Goal: Task Accomplishment & Management: Use online tool/utility

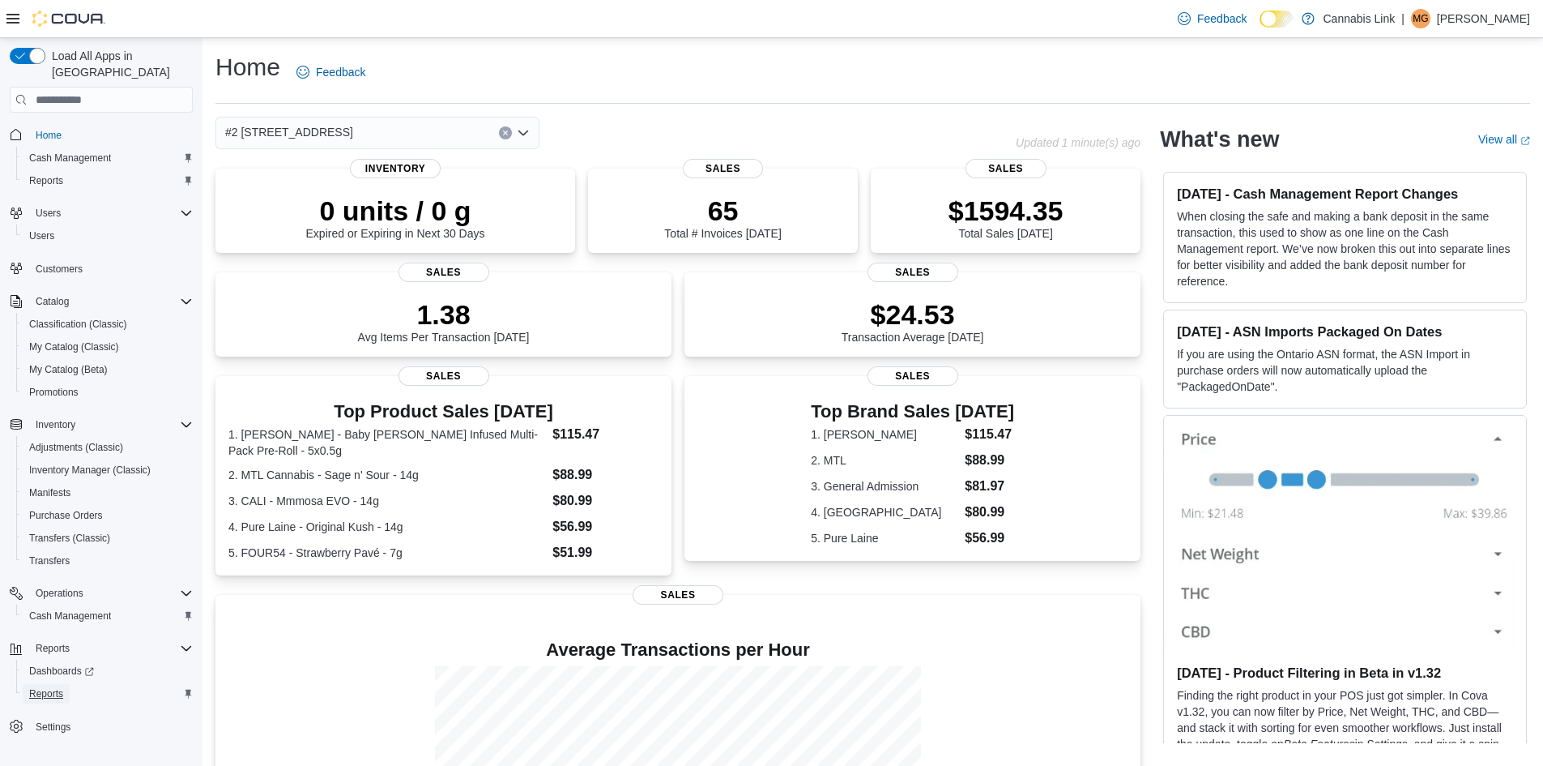
click at [66, 684] on link "Reports" at bounding box center [46, 693] width 47 height 19
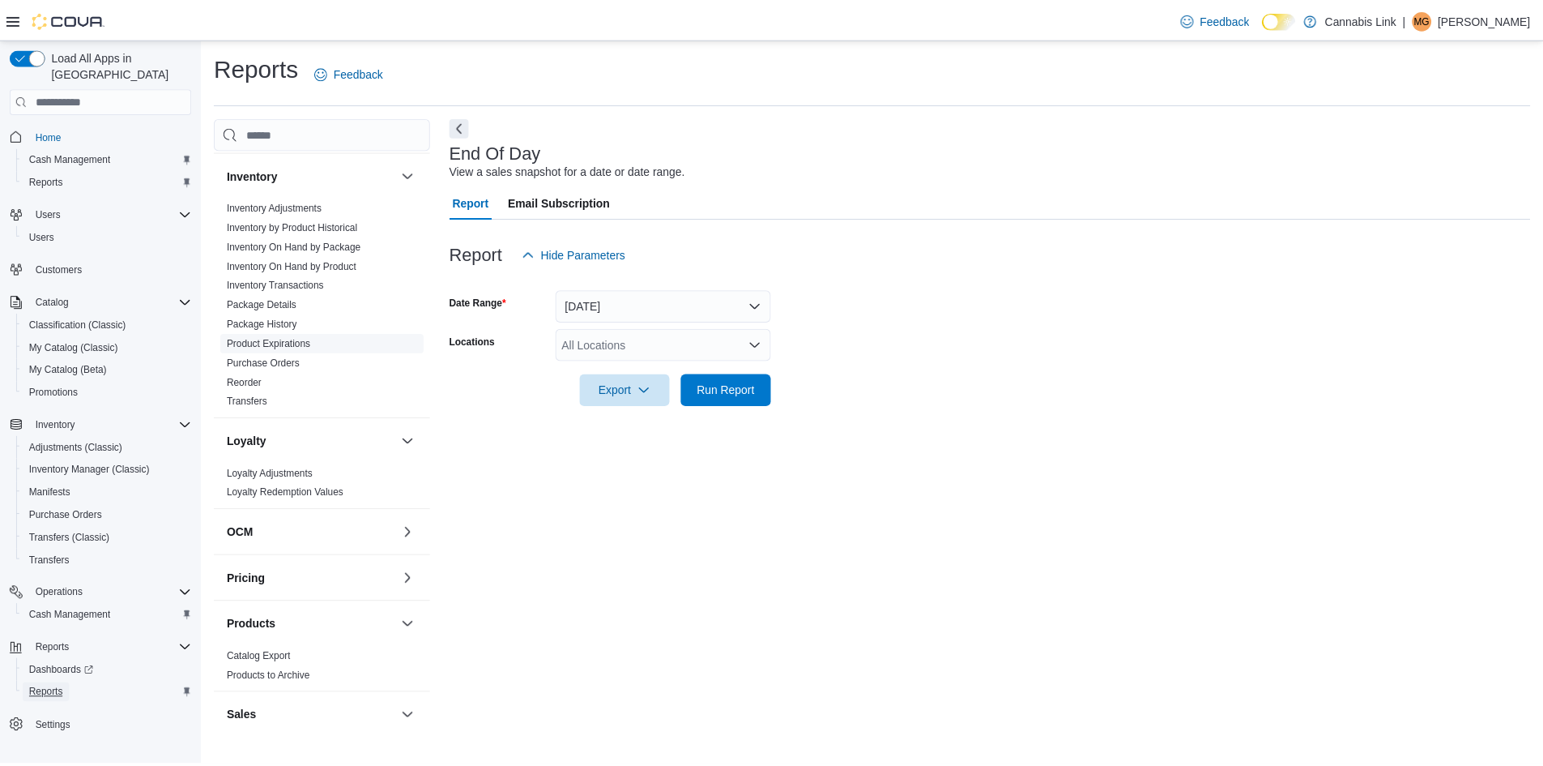
scroll to position [81, 0]
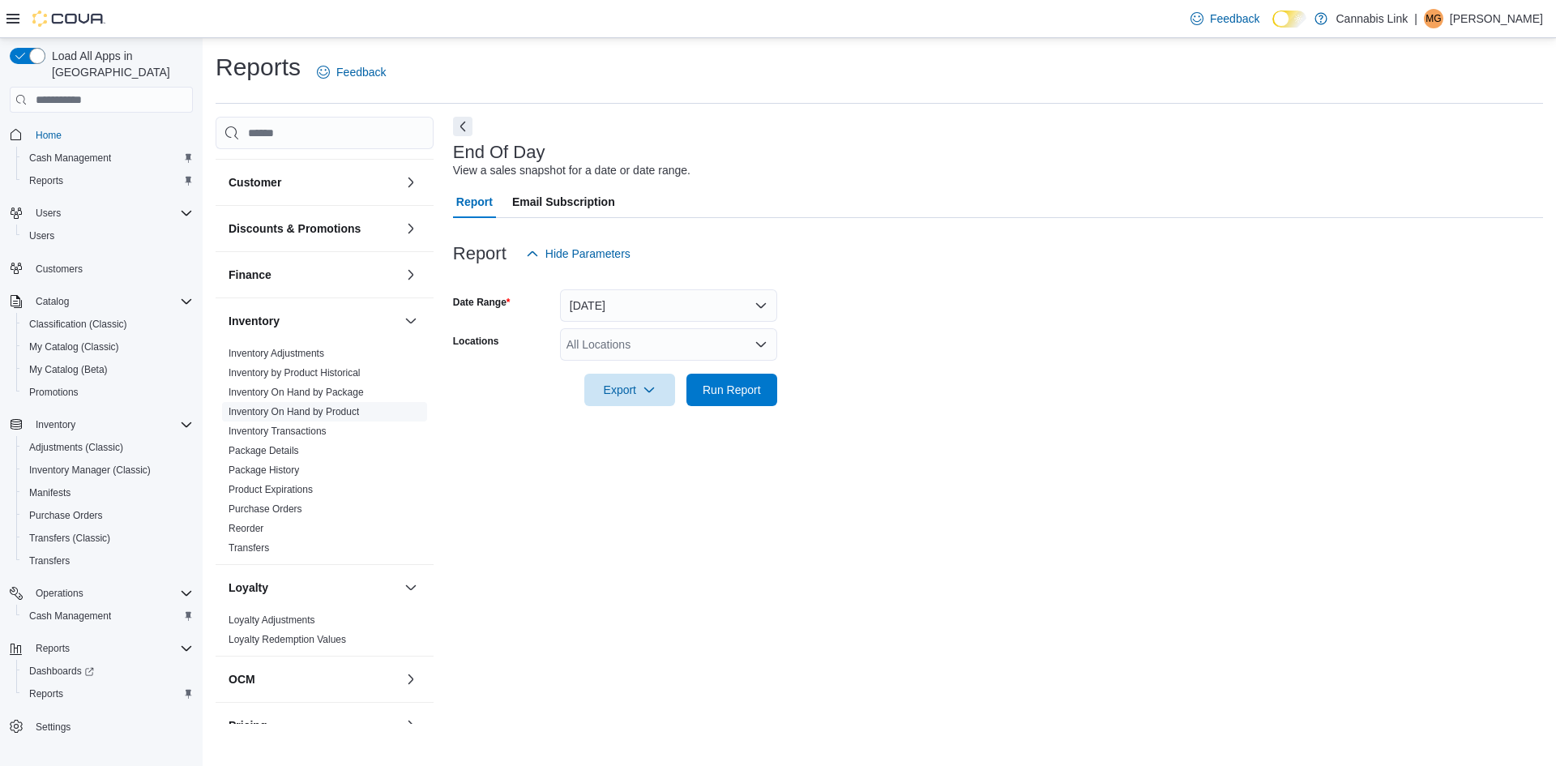
click at [329, 411] on link "Inventory On Hand by Product" at bounding box center [293, 411] width 130 height 11
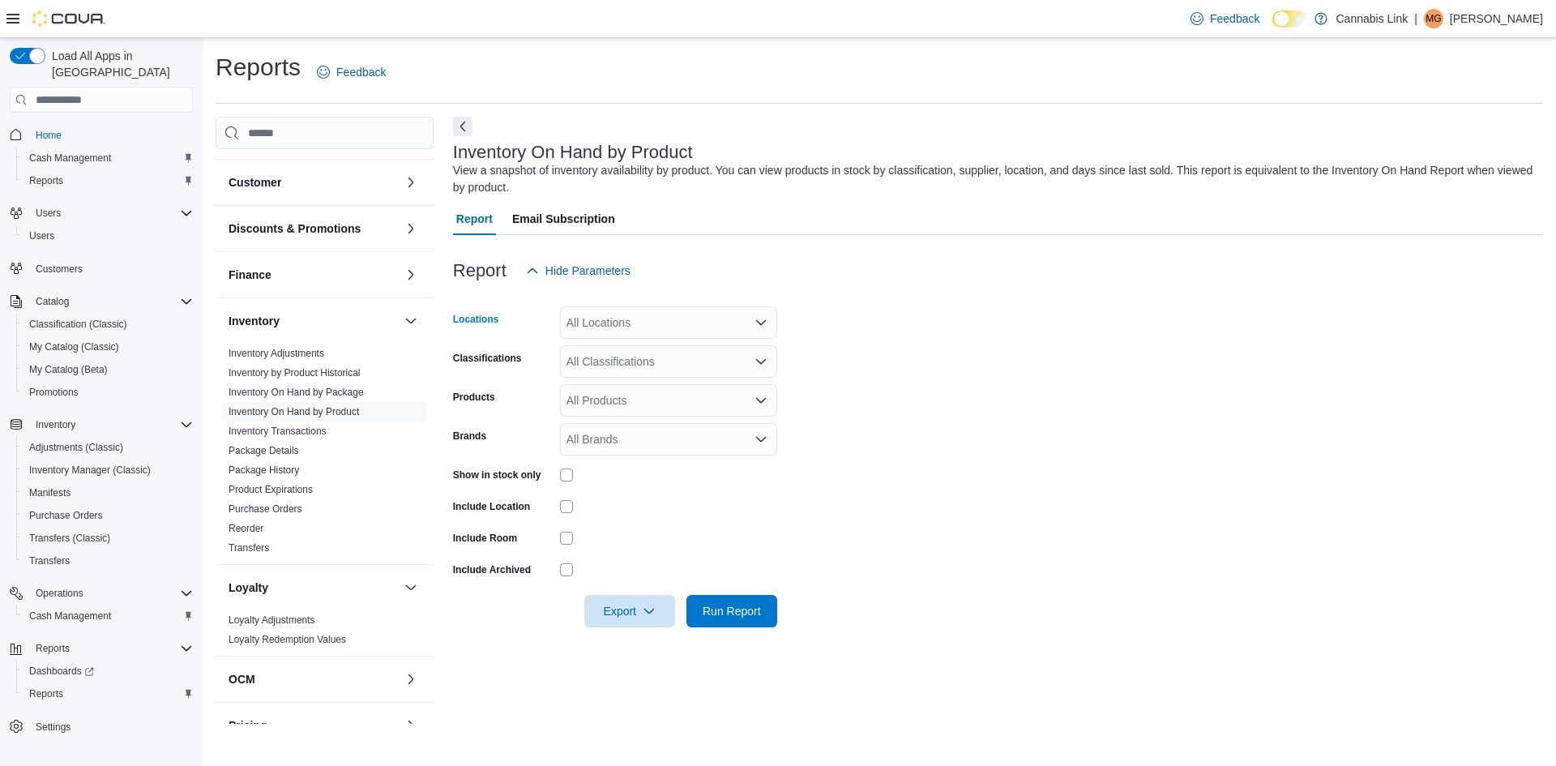
click at [635, 314] on div "All Locations" at bounding box center [668, 322] width 217 height 32
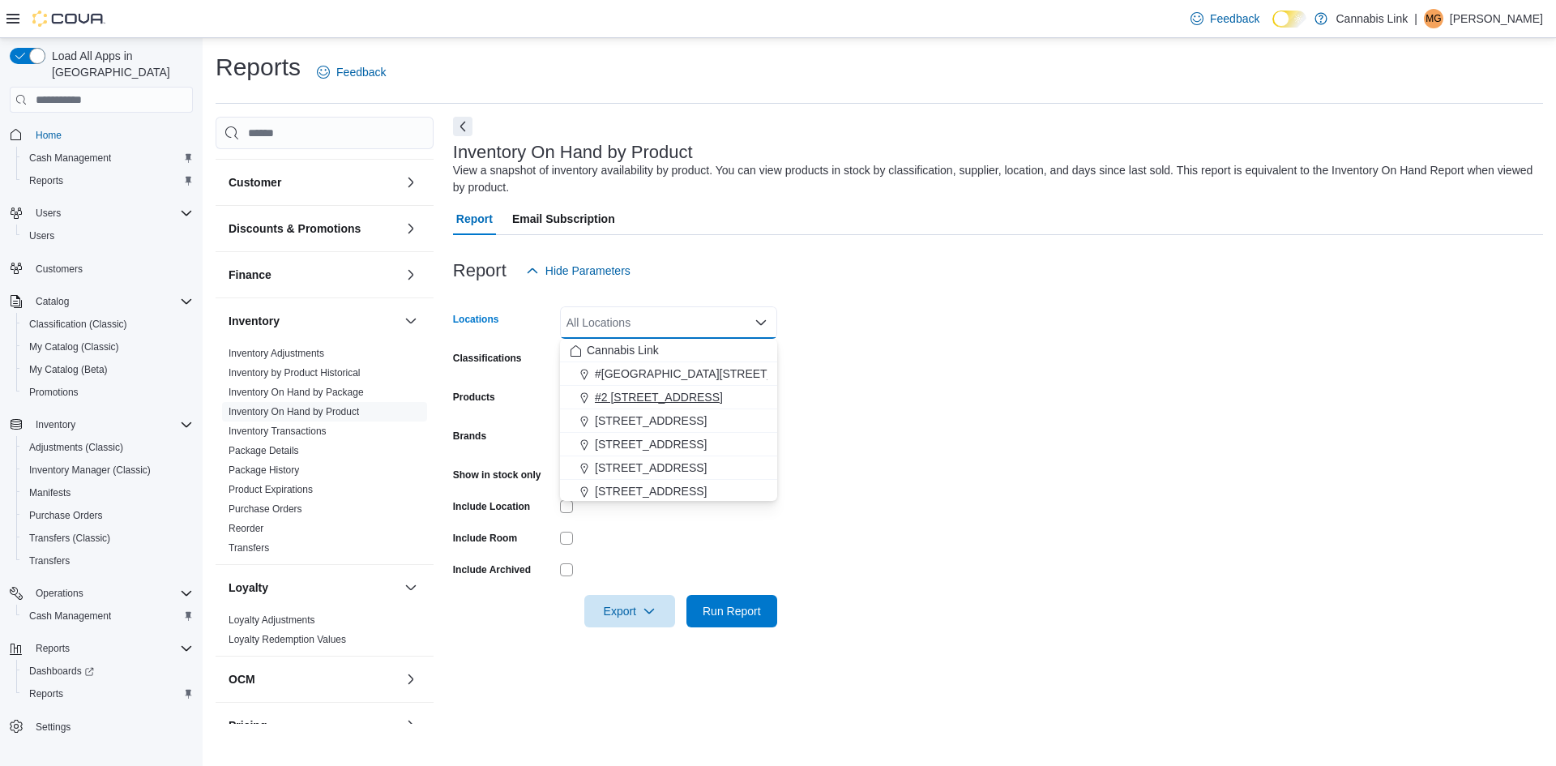
click at [679, 397] on span "#2 [STREET_ADDRESS]" at bounding box center [659, 397] width 128 height 16
drag, startPoint x: 600, startPoint y: 472, endPoint x: 575, endPoint y: 472, distance: 25.1
click at [600, 472] on span "[STREET_ADDRESS]" at bounding box center [651, 467] width 112 height 16
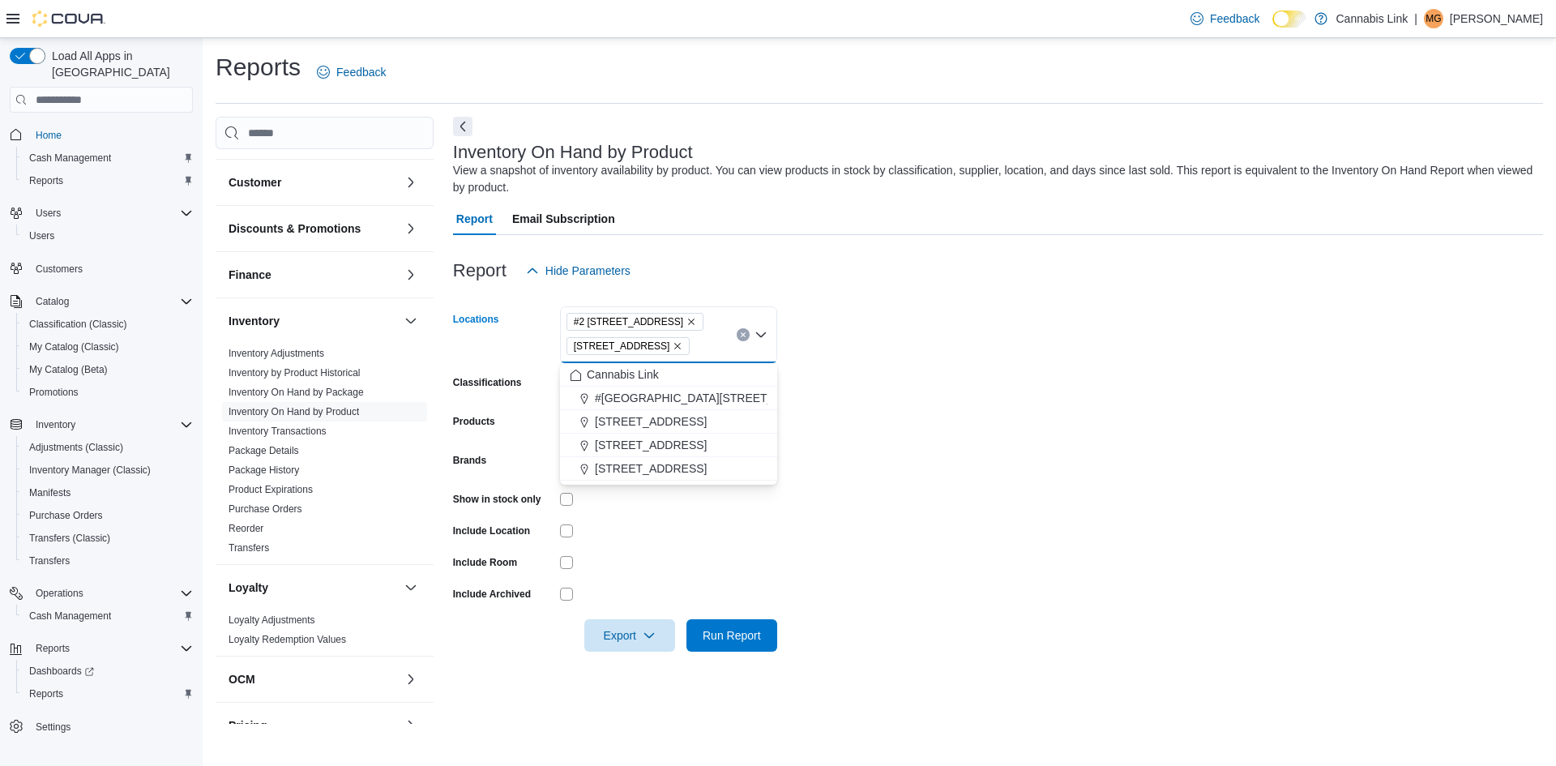
click at [682, 347] on icon "Remove 509 Commissioners Rd W from selection in this group" at bounding box center [677, 346] width 10 height 10
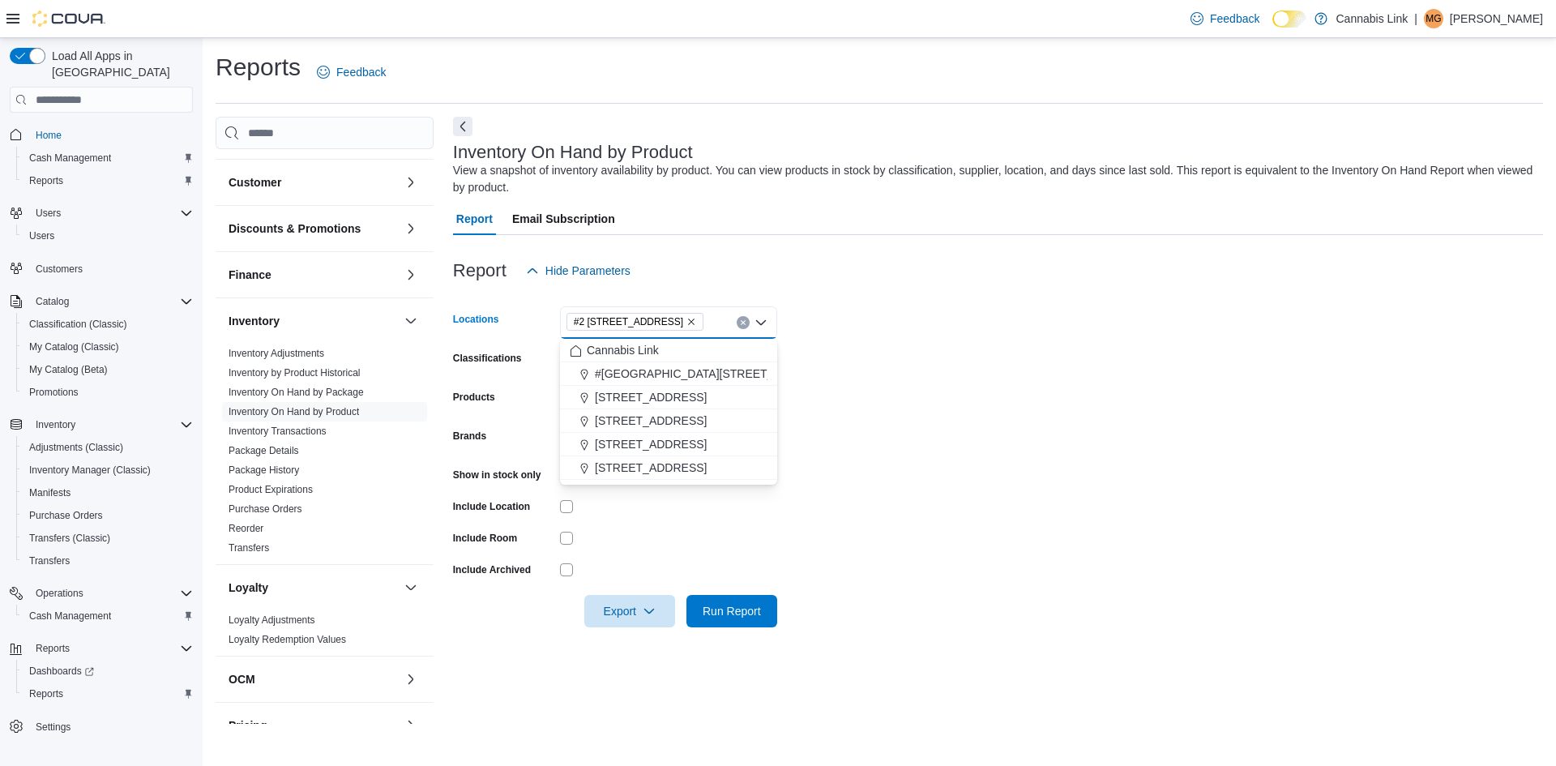
click at [988, 326] on form "Locations #2 [STREET_ADDRESS] Combo box. Selected. #2 [STREET_ADDRESS] Press Ba…" at bounding box center [998, 457] width 1090 height 340
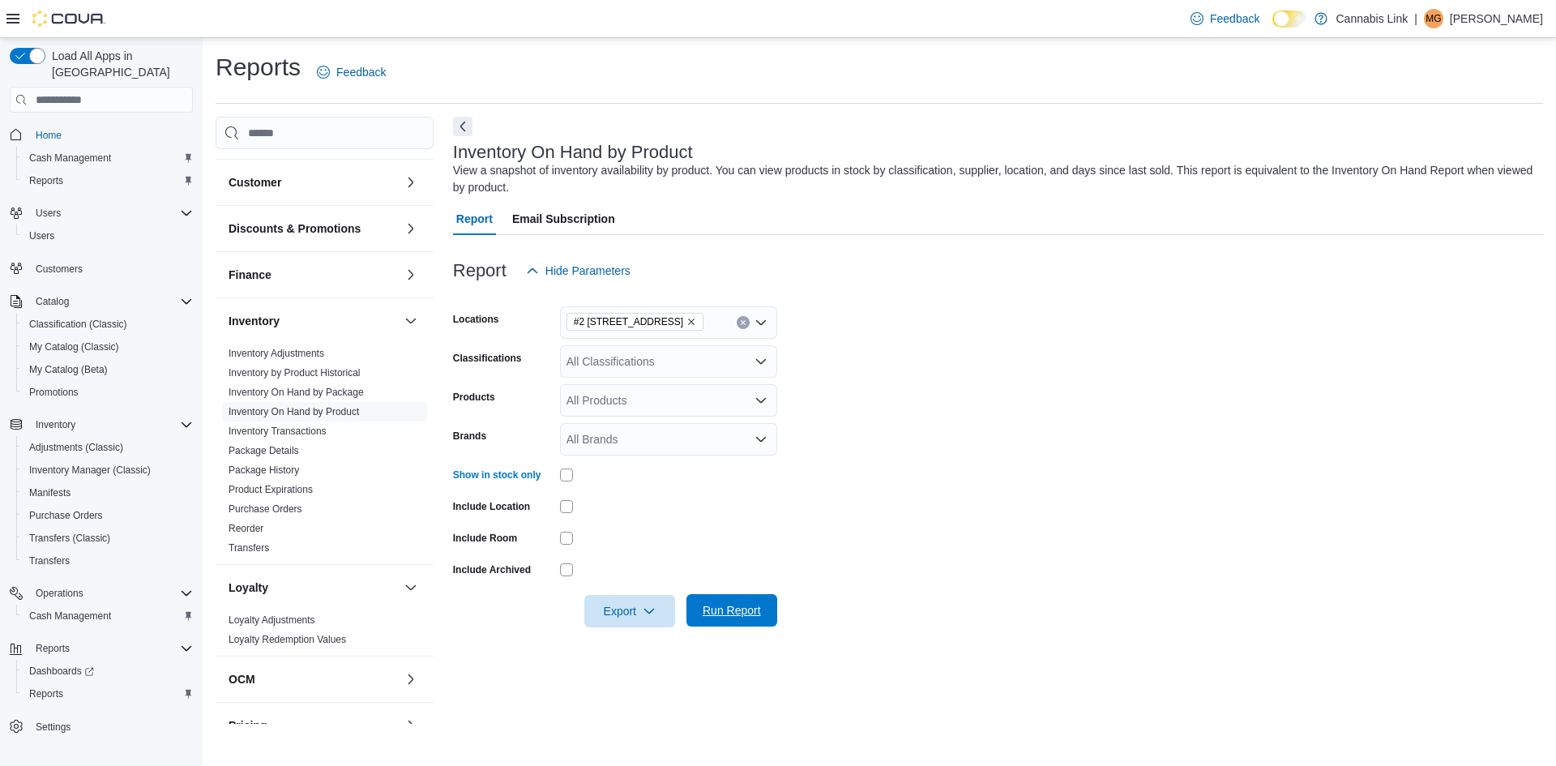
click at [731, 600] on span "Run Report" at bounding box center [731, 610] width 71 height 32
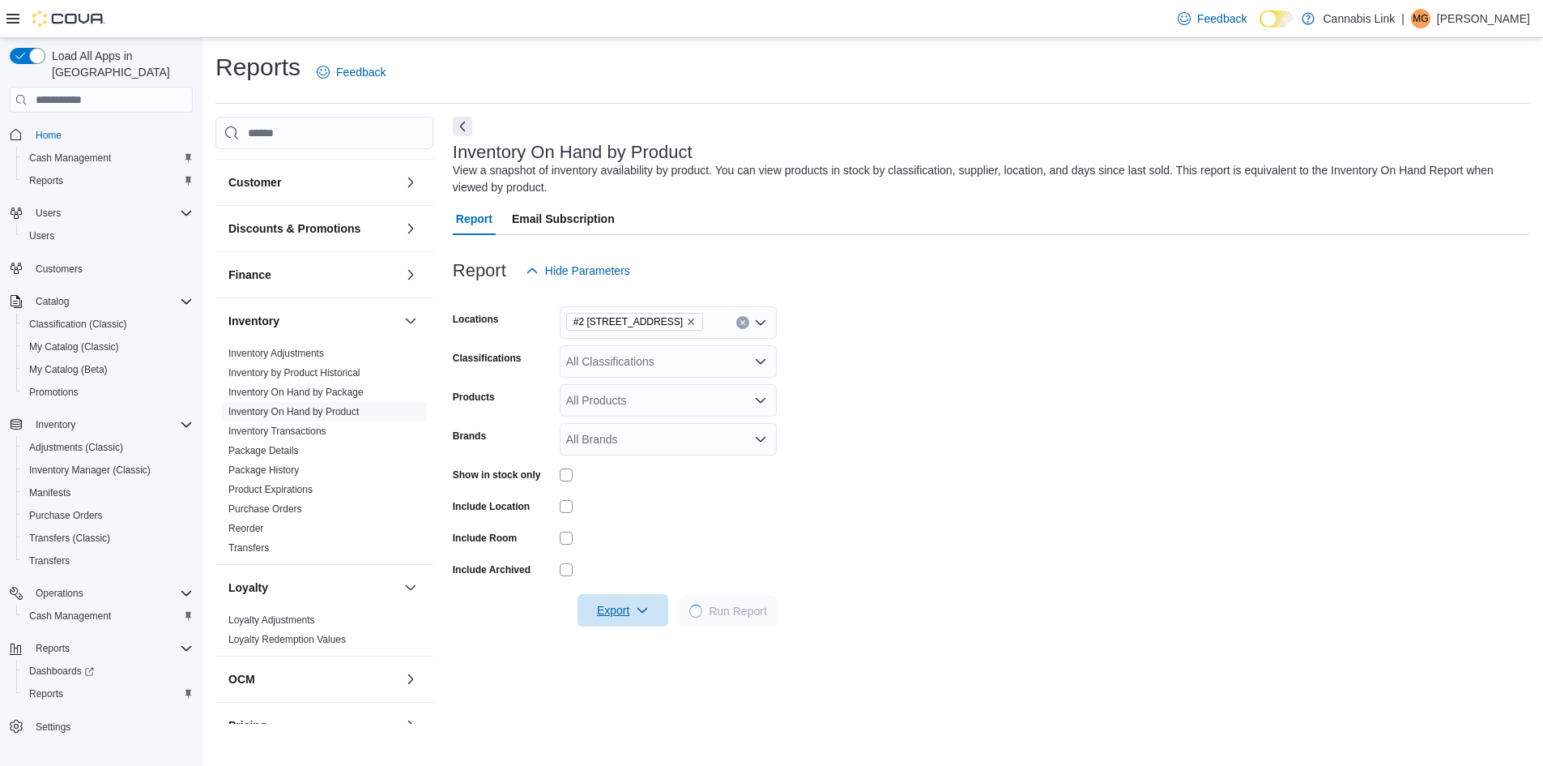
click at [636, 610] on icon "button" at bounding box center [642, 610] width 13 height 13
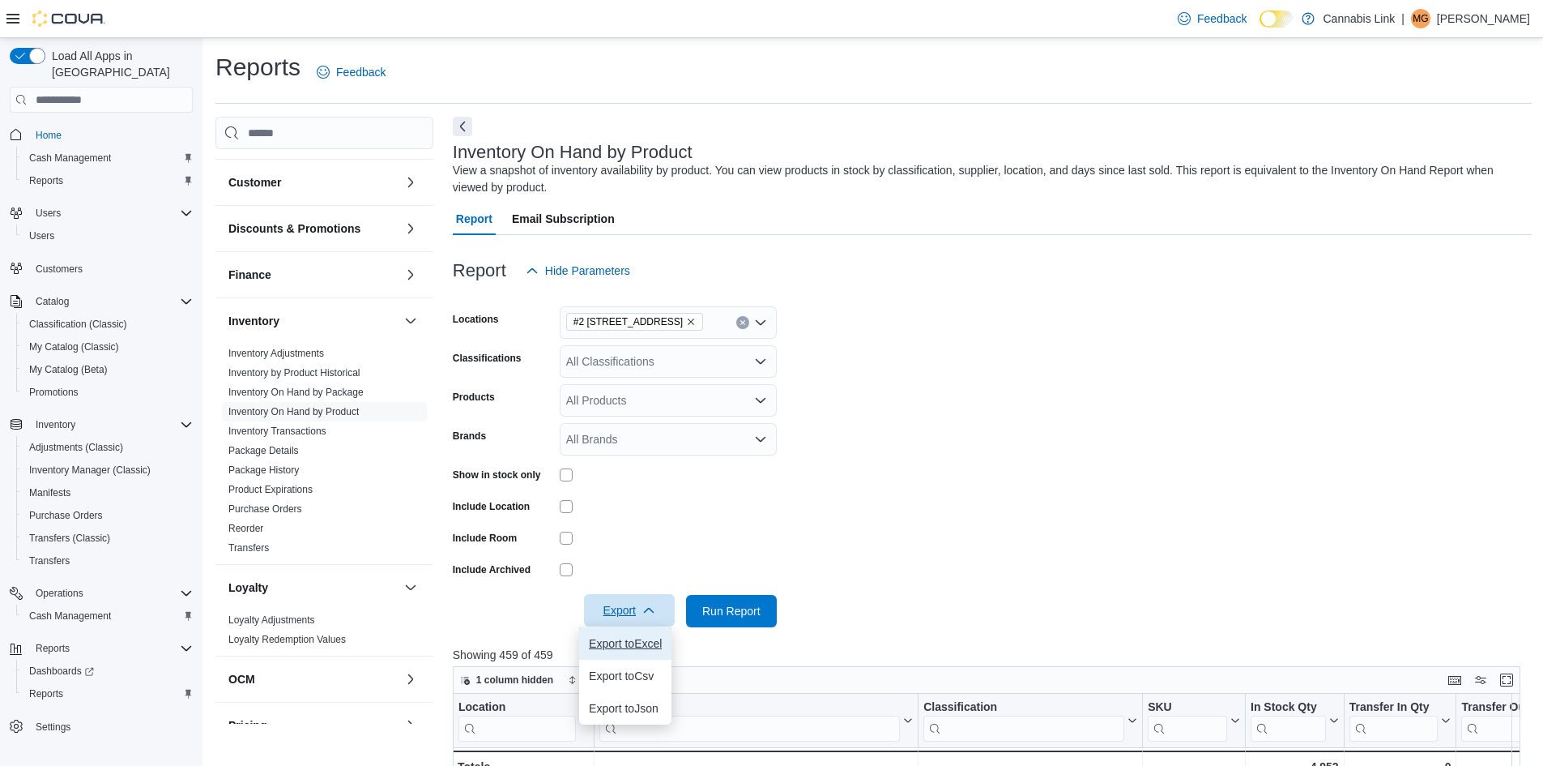
click at [621, 634] on button "Export to Excel" at bounding box center [625, 643] width 92 height 32
